Goal: Browse casually

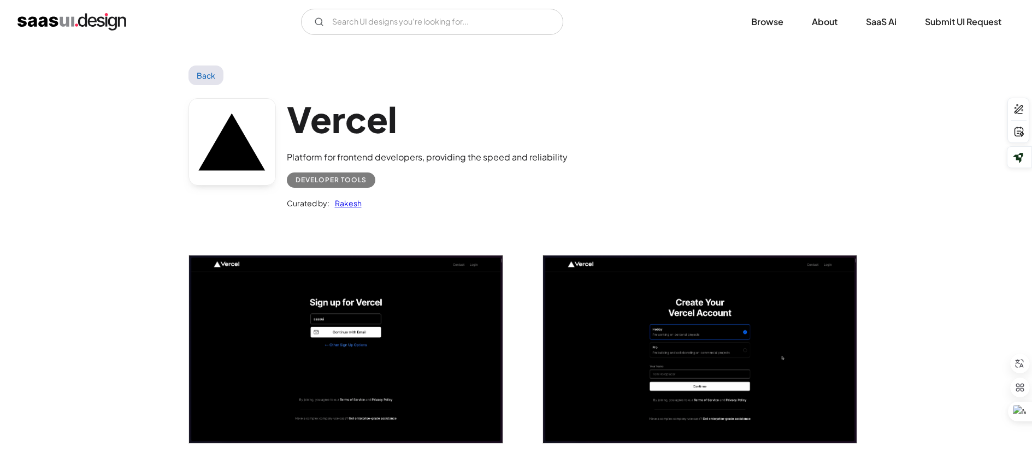
scroll to position [1256, 0]
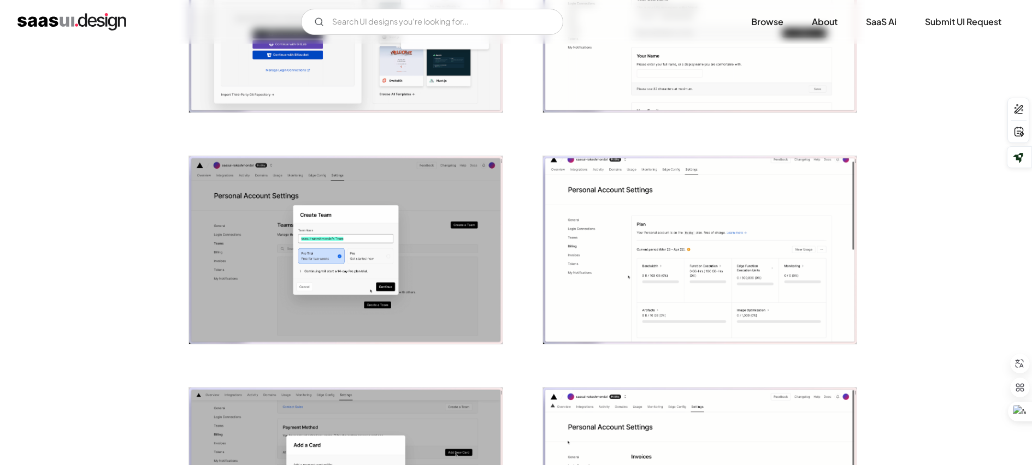
click at [88, 32] on div "V7 Labs Gen AI Application Design Best-in-class data labeling tool. GenAI Close…" at bounding box center [515, 22] width 997 height 26
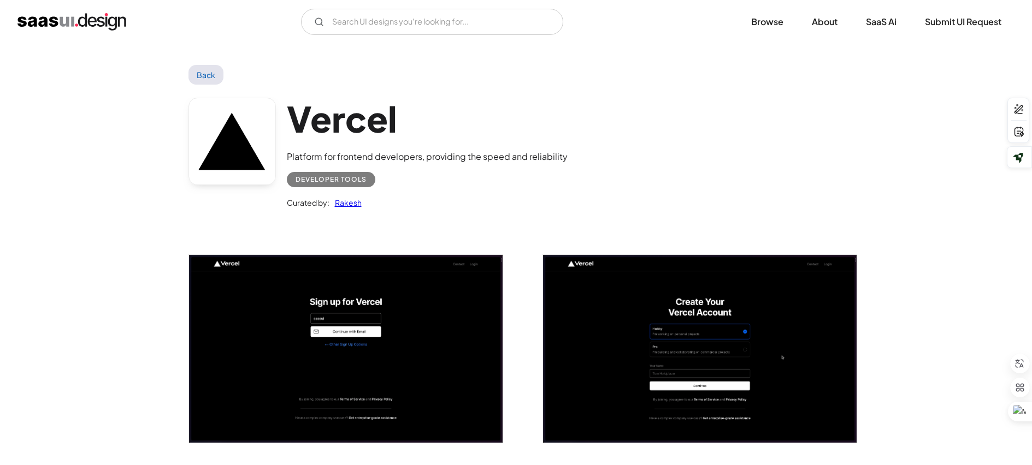
scroll to position [0, 0]
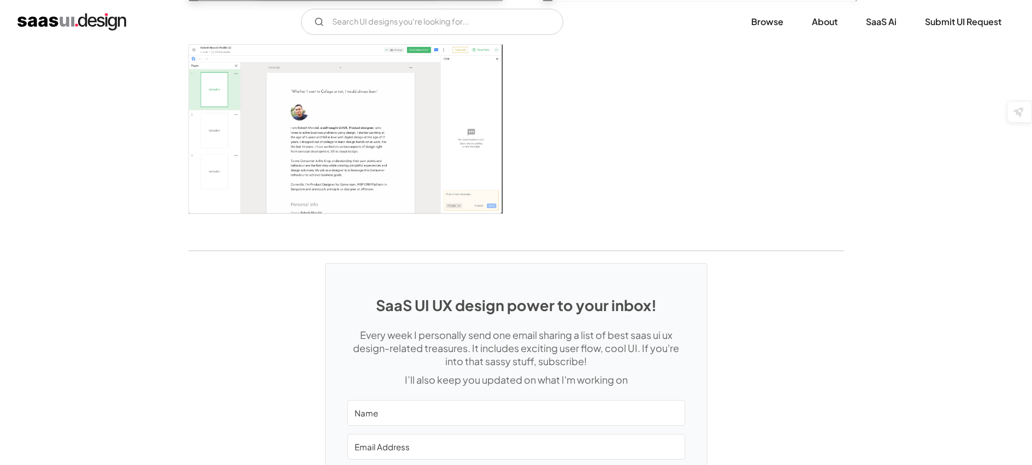
scroll to position [2338, 0]
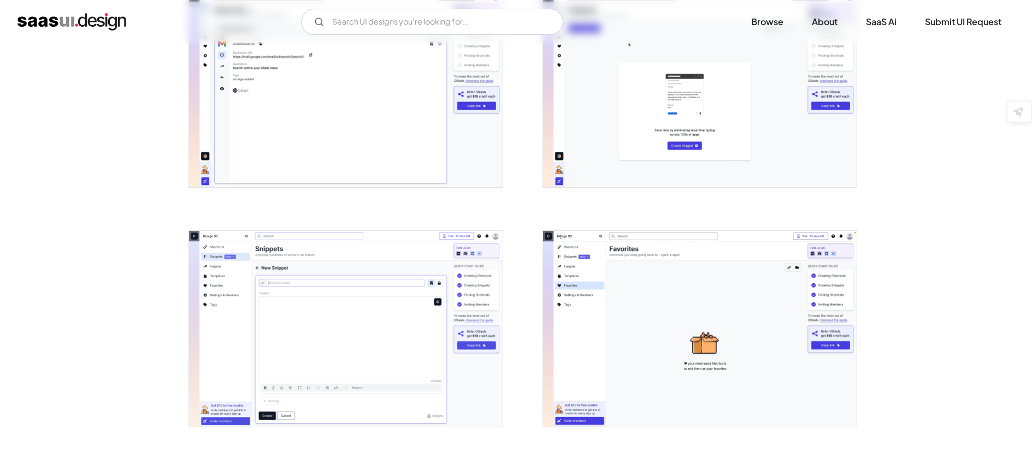
scroll to position [983, 0]
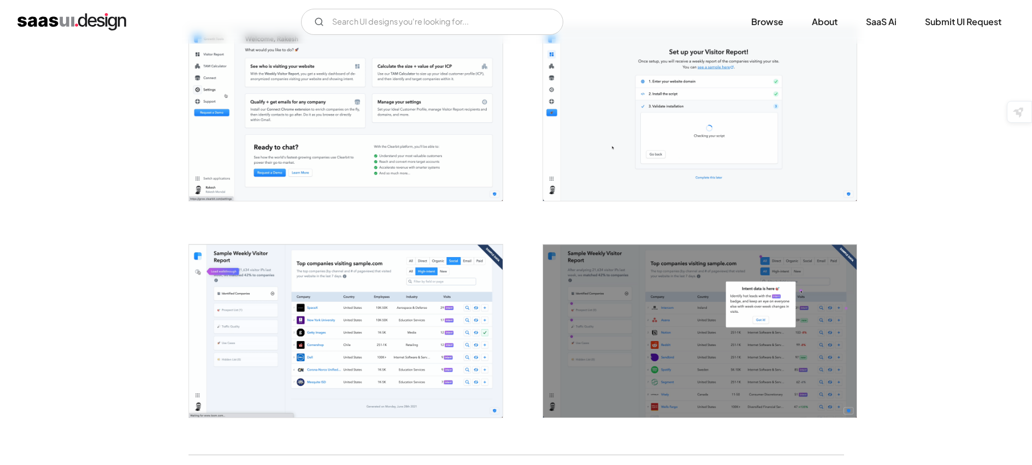
scroll to position [1748, 0]
